Goal: Transaction & Acquisition: Obtain resource

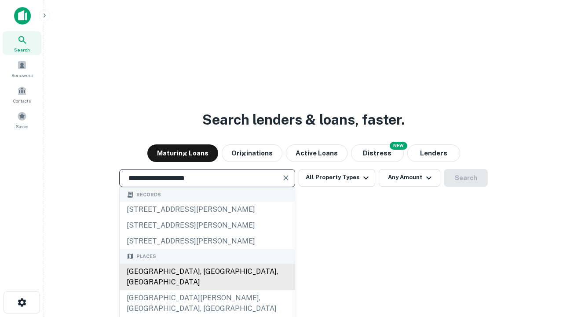
click at [207, 290] on div "[GEOGRAPHIC_DATA], [GEOGRAPHIC_DATA], [GEOGRAPHIC_DATA]" at bounding box center [207, 276] width 175 height 26
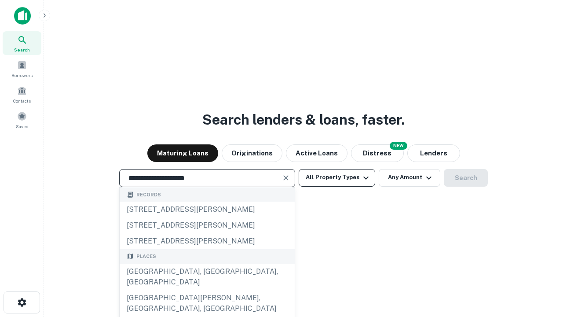
type input "**********"
click at [337, 177] on button "All Property Types" at bounding box center [337, 178] width 77 height 18
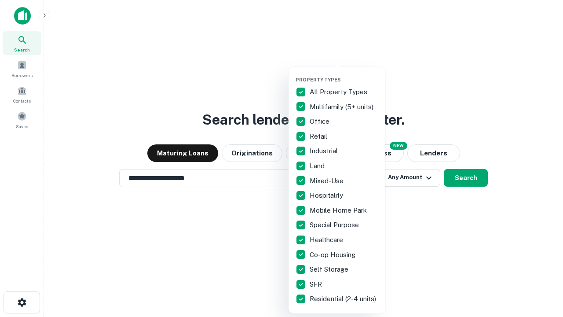
click at [344, 74] on button "button" at bounding box center [344, 74] width 97 height 0
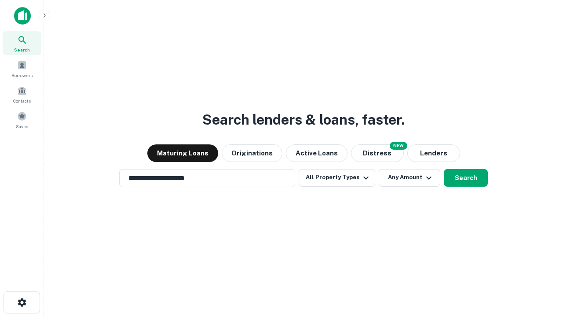
scroll to position [5, 106]
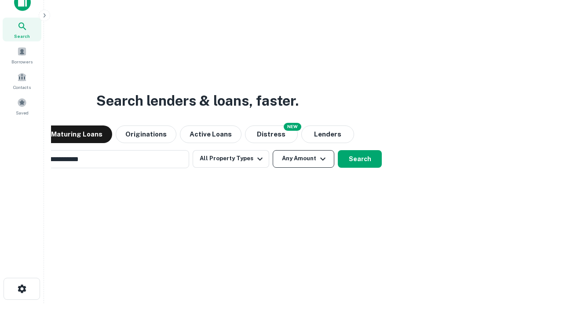
click at [273, 150] on button "Any Amount" at bounding box center [304, 159] width 62 height 18
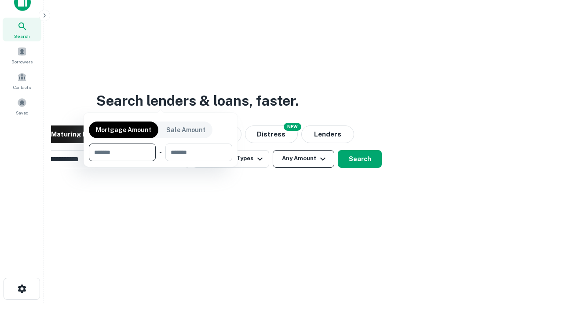
scroll to position [14, 0]
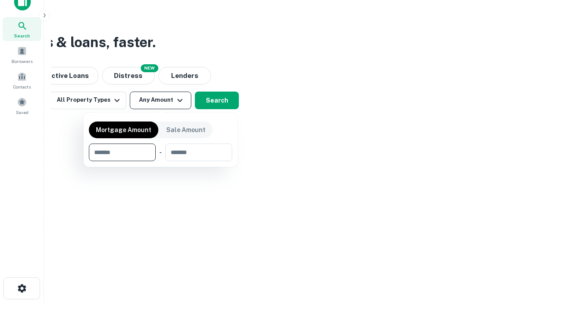
type input "*******"
click at [161, 161] on button "button" at bounding box center [160, 161] width 143 height 0
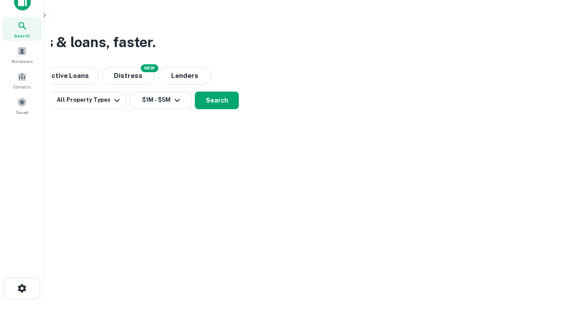
scroll to position [14, 0]
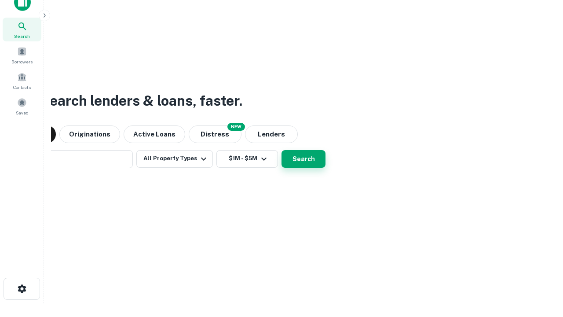
click at [282, 150] on button "Search" at bounding box center [304, 159] width 44 height 18
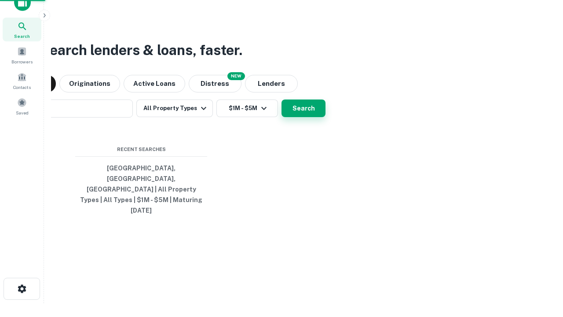
scroll to position [14, 0]
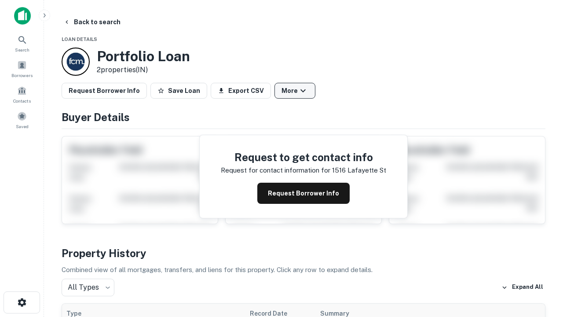
click at [295, 91] on button "More" at bounding box center [294, 91] width 41 height 16
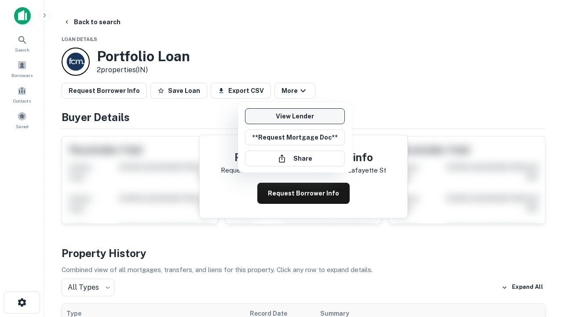
click at [295, 116] on link "View Lender" at bounding box center [295, 116] width 100 height 16
